Goal: Information Seeking & Learning: Understand process/instructions

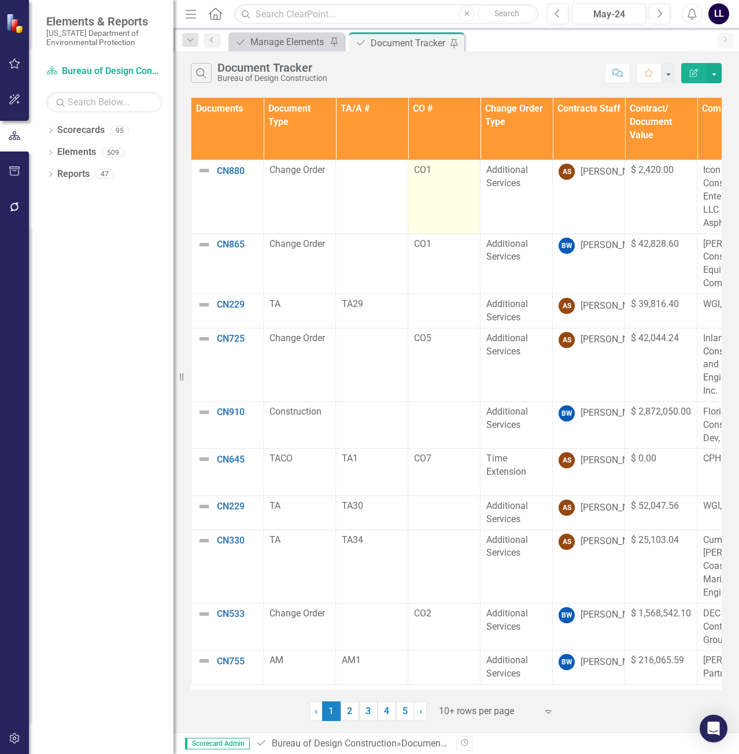
click at [453, 199] on td "CO1" at bounding box center [444, 196] width 72 height 73
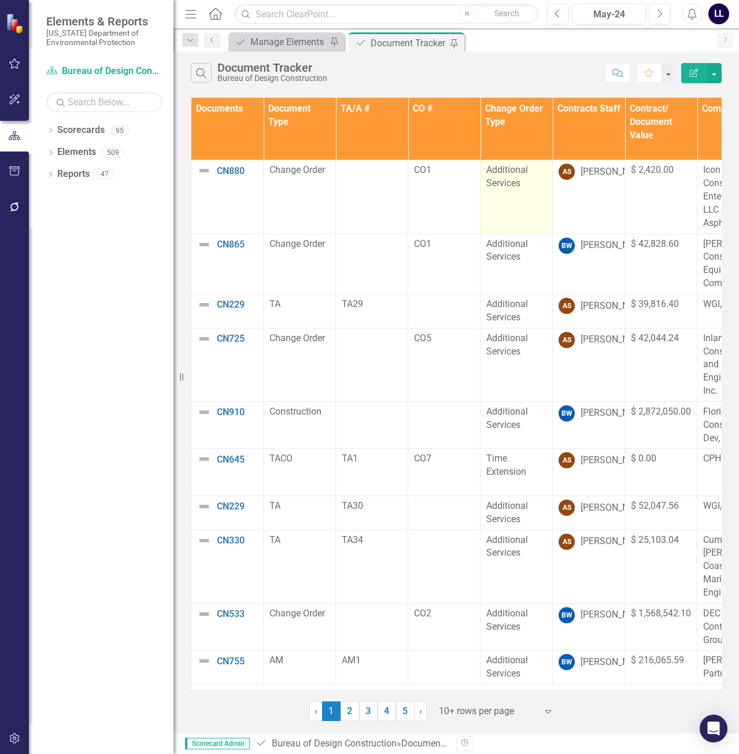
click at [513, 190] on div "Additional Services" at bounding box center [516, 177] width 60 height 27
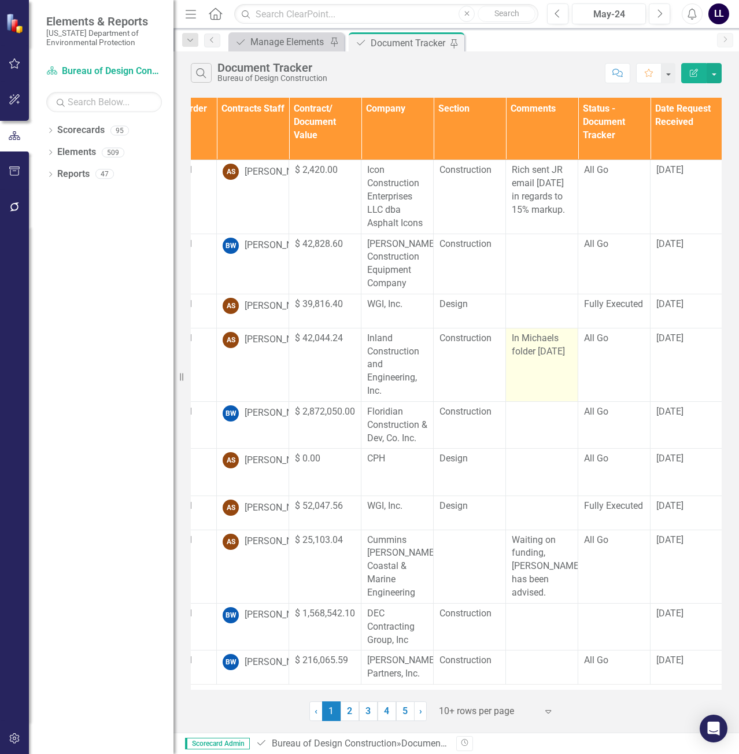
scroll to position [0, 338]
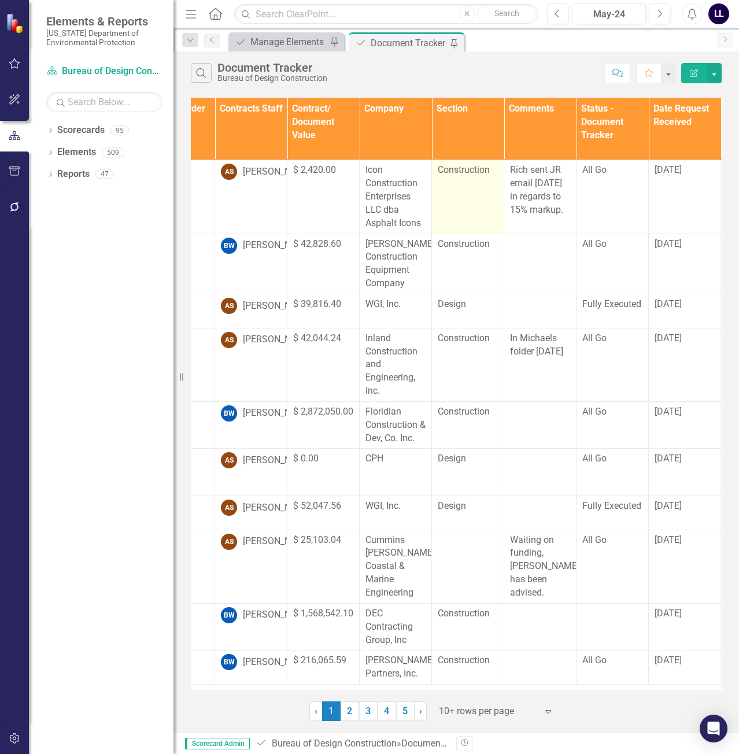
click at [483, 200] on td "Construction" at bounding box center [468, 196] width 72 height 73
click at [481, 174] on span "Construction" at bounding box center [464, 169] width 52 height 11
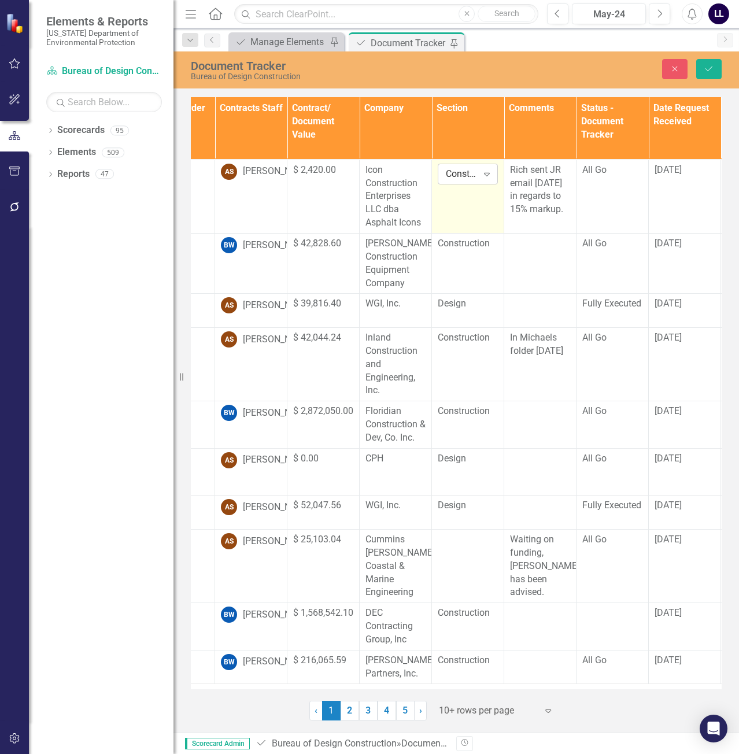
click at [486, 174] on icon "Expand" at bounding box center [487, 173] width 12 height 9
click at [477, 264] on td "Construction" at bounding box center [468, 263] width 72 height 60
click at [482, 176] on icon "Expand" at bounding box center [487, 173] width 12 height 9
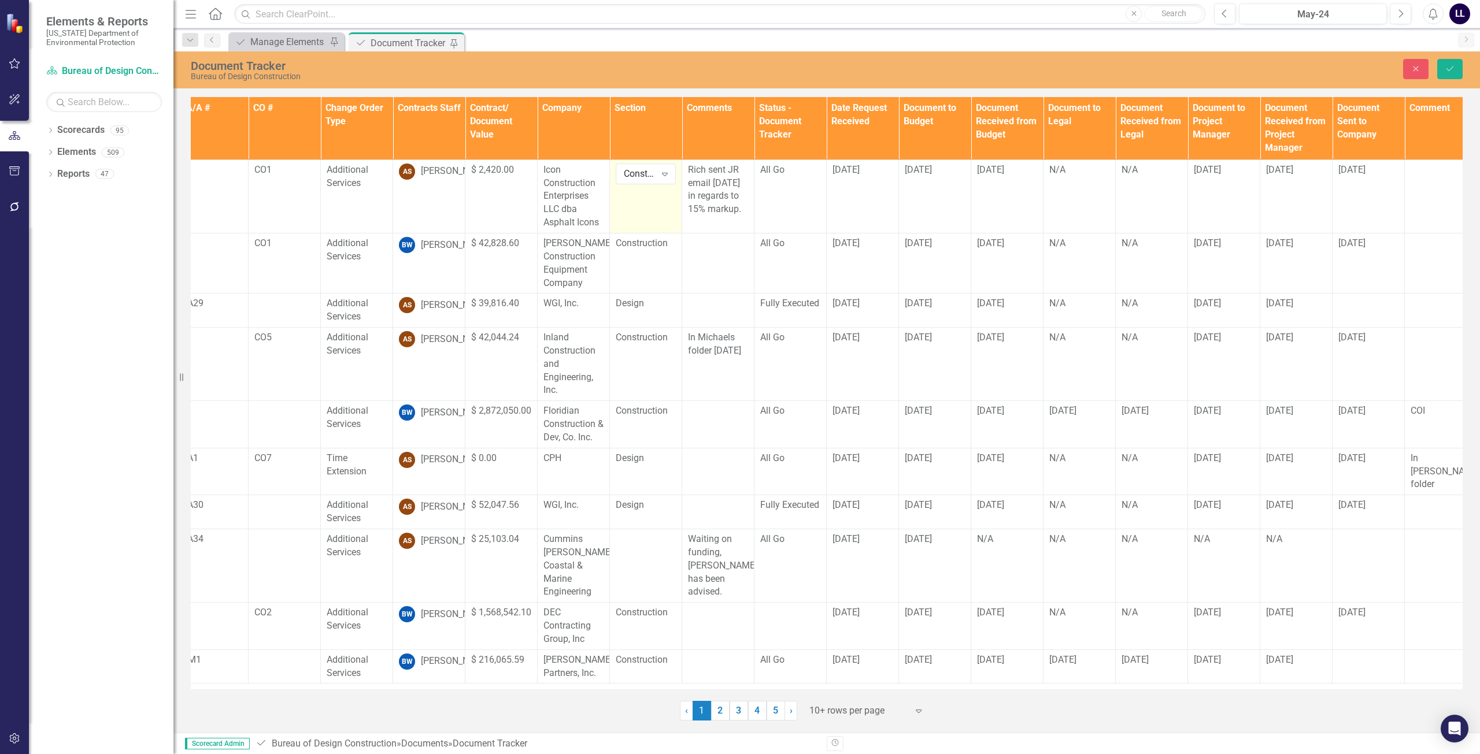
scroll to position [0, 0]
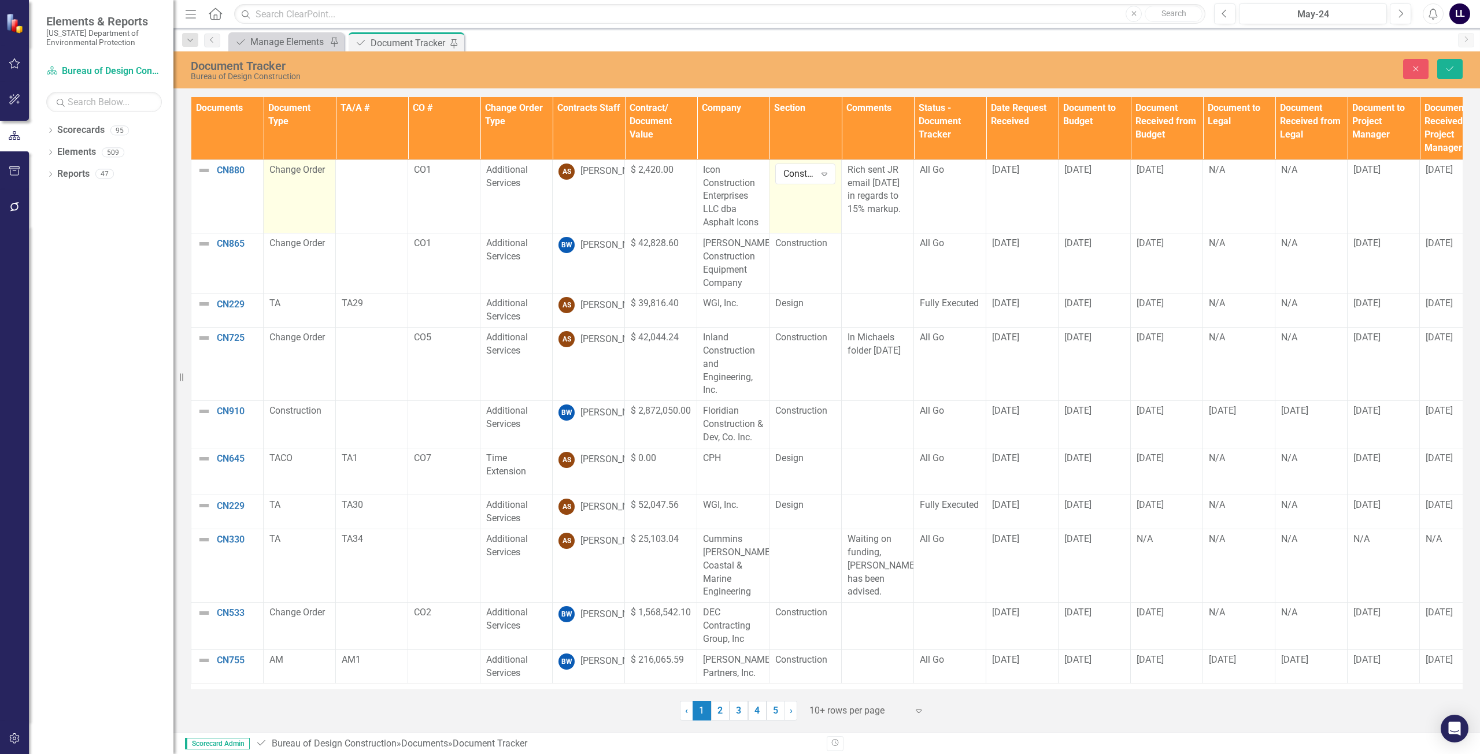
click at [305, 190] on td "Change Order" at bounding box center [300, 196] width 72 height 73
click at [305, 178] on td "Change Order" at bounding box center [300, 196] width 72 height 73
click at [313, 174] on icon "Expand" at bounding box center [319, 173] width 12 height 9
click at [427, 166] on p "CO1" at bounding box center [444, 170] width 60 height 13
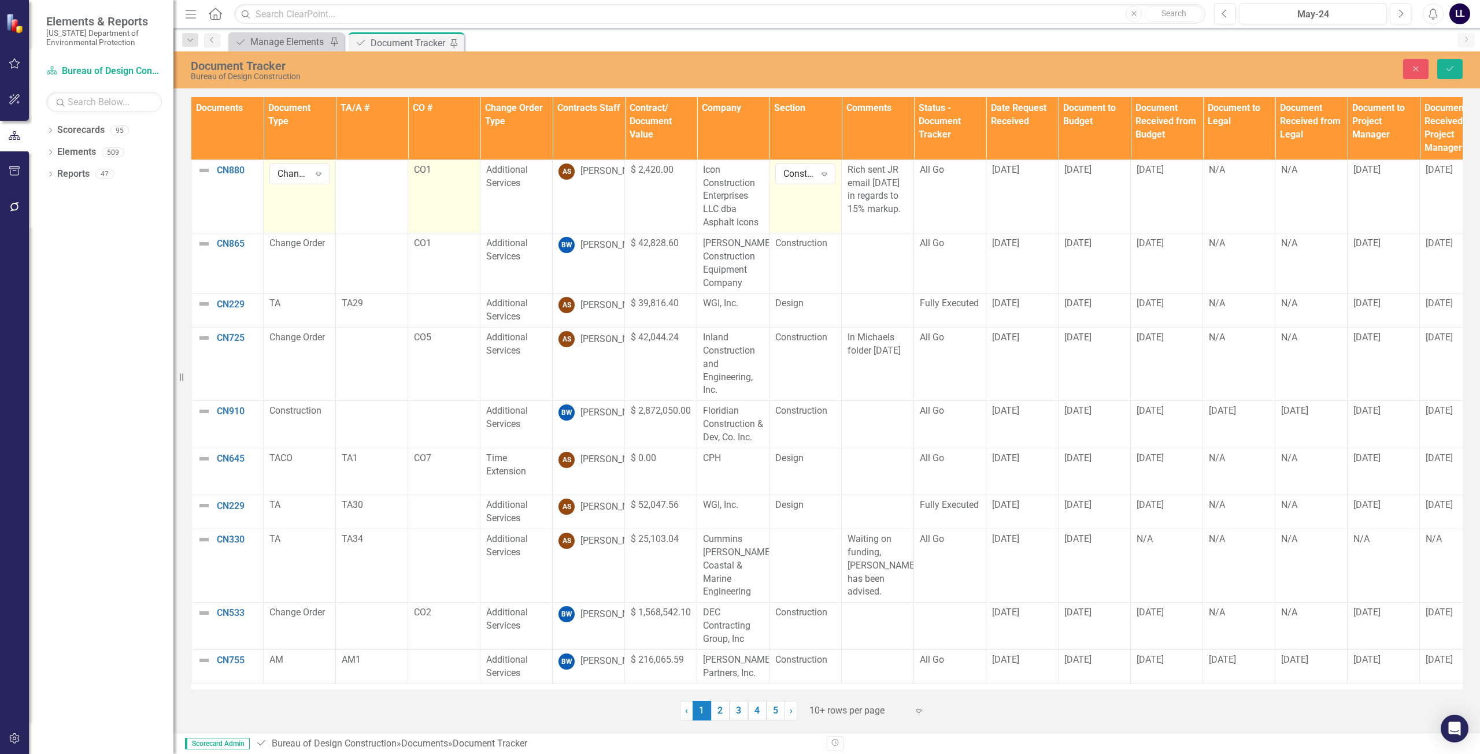
click at [433, 169] on p "CO1" at bounding box center [444, 170] width 60 height 13
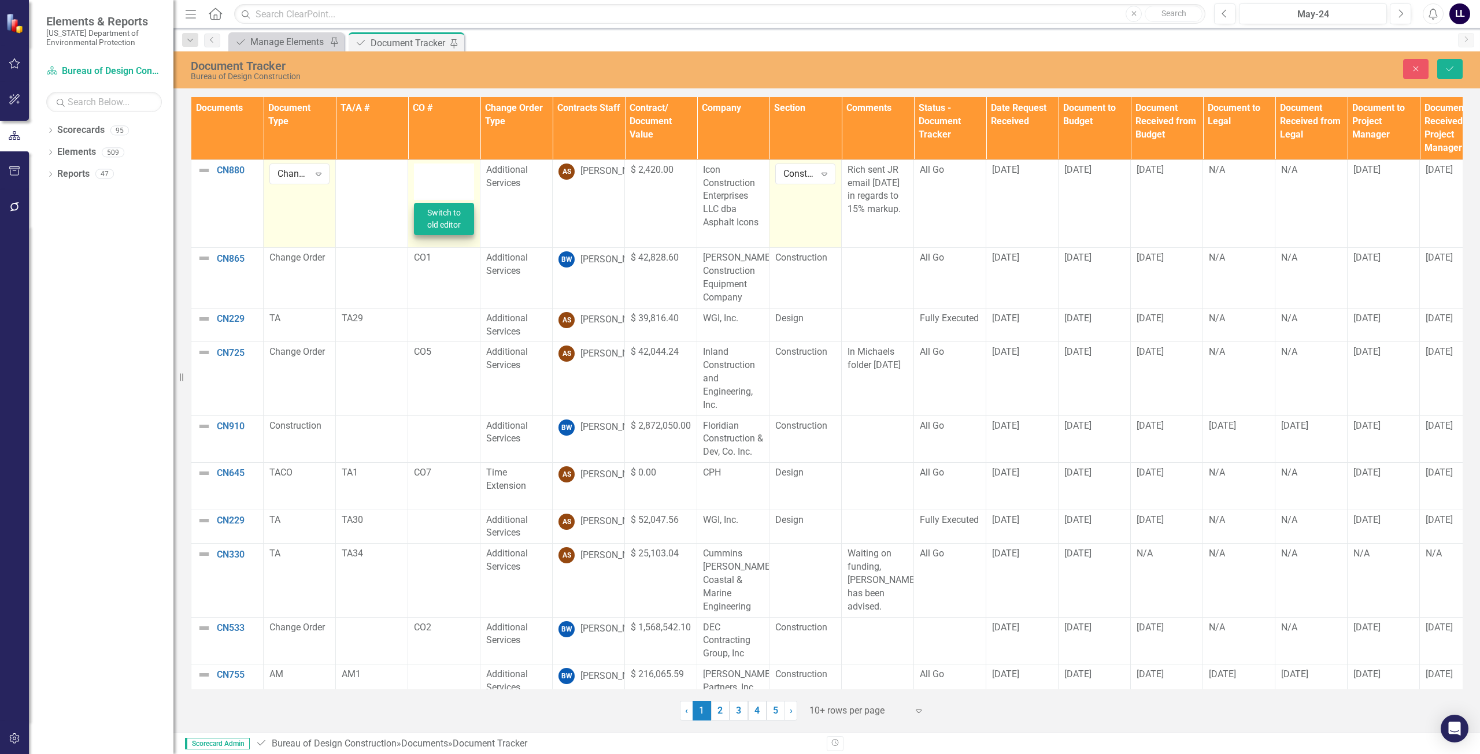
type textarea "<p>CO1</p>"
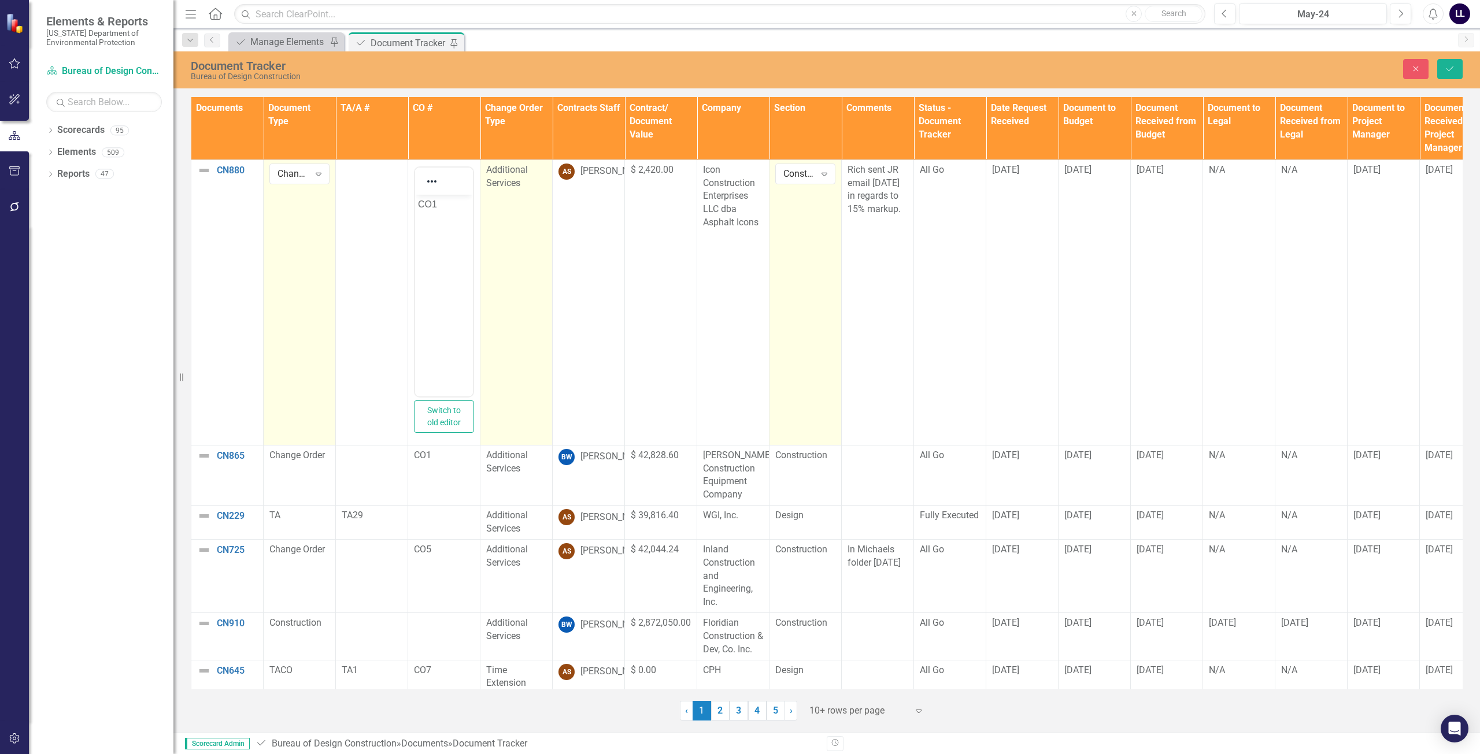
click at [516, 183] on span "Additional Services" at bounding box center [507, 176] width 42 height 24
click at [518, 172] on span "Additional Services" at bounding box center [507, 176] width 42 height 24
click at [539, 172] on icon "Expand" at bounding box center [536, 173] width 12 height 9
click at [738, 74] on button "Close" at bounding box center [1415, 69] width 25 height 20
